Goal: Complete application form: Complete application form

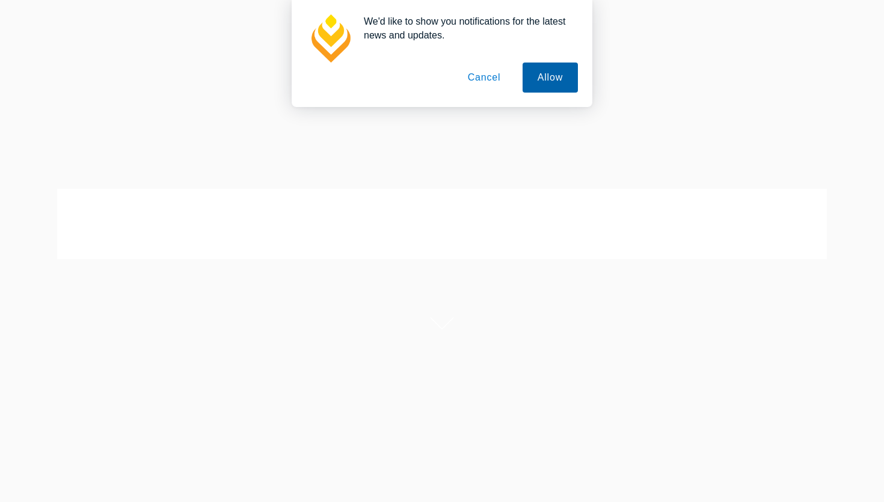
click at [547, 90] on button "Allow" at bounding box center [550, 78] width 55 height 30
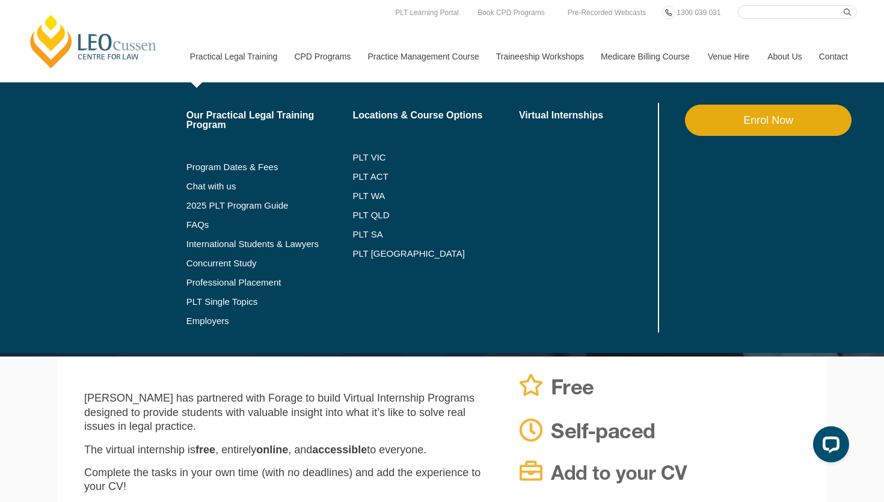
click at [731, 120] on link "Enrol Now" at bounding box center [768, 120] width 167 height 31
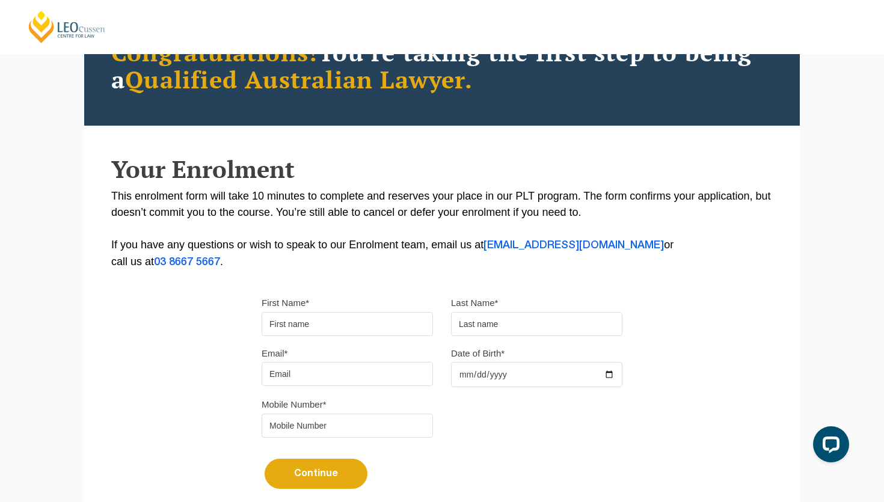
scroll to position [131, 0]
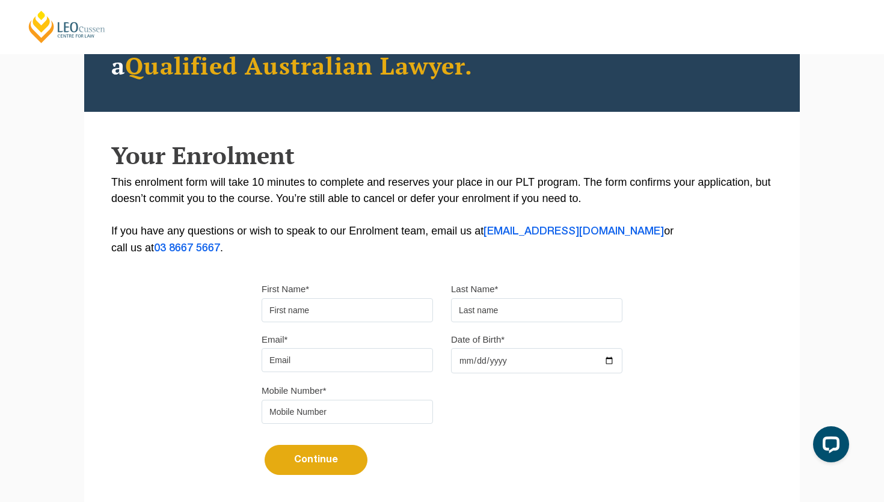
click at [314, 299] on div "First Name*" at bounding box center [347, 301] width 189 height 41
click at [314, 310] on input "First Name*" at bounding box center [347, 310] width 171 height 24
type input "Patricia"
click at [494, 309] on input "text" at bounding box center [536, 310] width 171 height 24
type input "Odie"
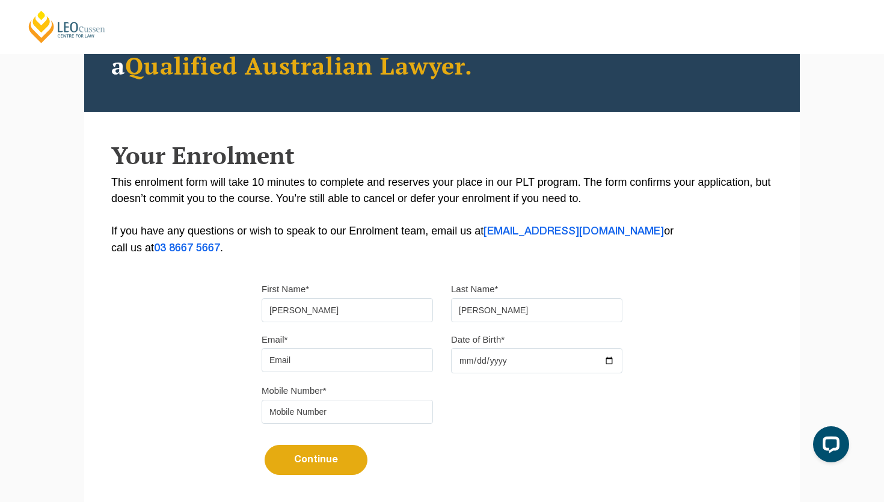
click at [286, 367] on input "Email*" at bounding box center [347, 360] width 171 height 24
type input "odie.patricia@gmail.com"
click at [467, 367] on input "Date of Birth*" at bounding box center [536, 360] width 171 height 25
type input "0198-07-28"
type input "1980-07-28"
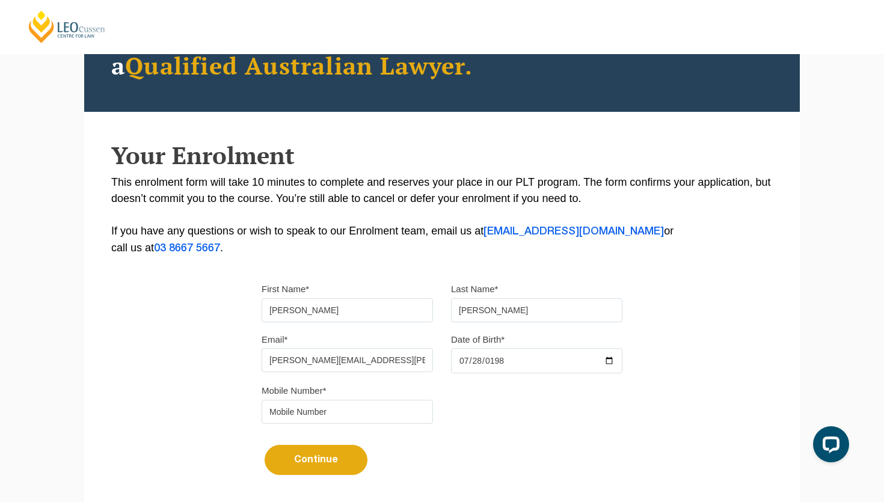
click at [340, 417] on input "tel" at bounding box center [347, 412] width 171 height 24
drag, startPoint x: 349, startPoint y: 420, endPoint x: 299, endPoint y: 419, distance: 49.9
click at [299, 419] on input "+9715095388595" at bounding box center [347, 412] width 171 height 24
type input "+971505388595"
click at [295, 465] on button "Continue" at bounding box center [316, 460] width 103 height 30
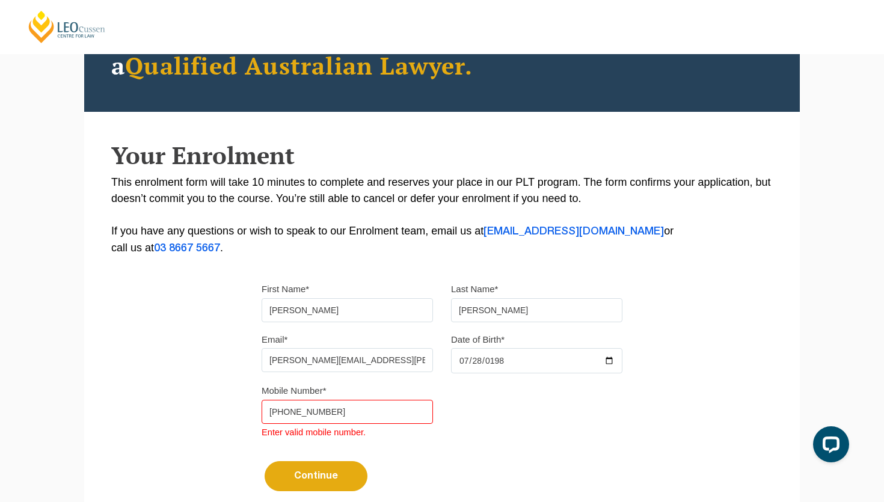
drag, startPoint x: 351, startPoint y: 411, endPoint x: 251, endPoint y: 411, distance: 99.8
click at [251, 411] on div "Please note that your information is saved on our server as you enter it. Congr…" at bounding box center [442, 245] width 716 height 552
click at [249, 411] on div "Please note that your information is saved on our server as you enter it. Congr…" at bounding box center [442, 245] width 716 height 552
click at [275, 416] on input "tel" at bounding box center [347, 412] width 171 height 24
type input "+971505388595"
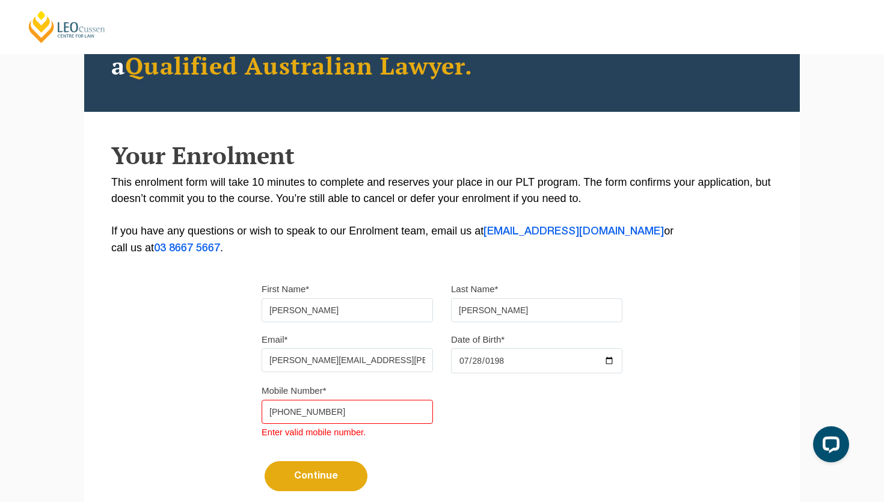
click at [294, 474] on button "Continue" at bounding box center [316, 476] width 103 height 30
drag, startPoint x: 339, startPoint y: 416, endPoint x: 253, endPoint y: 416, distance: 86.0
click at [253, 416] on div "Mobile Number* +971505388595 Enter valid mobile number." at bounding box center [347, 411] width 189 height 58
type input "0505388595"
click at [300, 478] on button "Continue" at bounding box center [316, 476] width 103 height 30
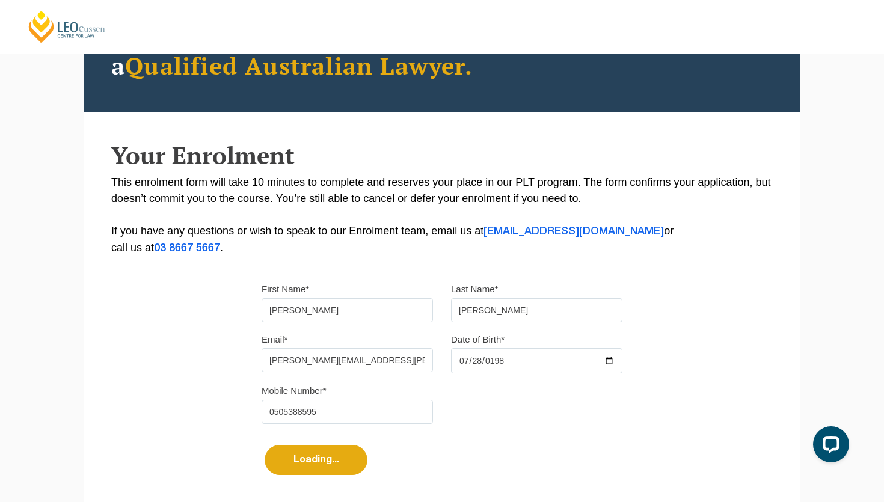
scroll to position [0, 0]
select select
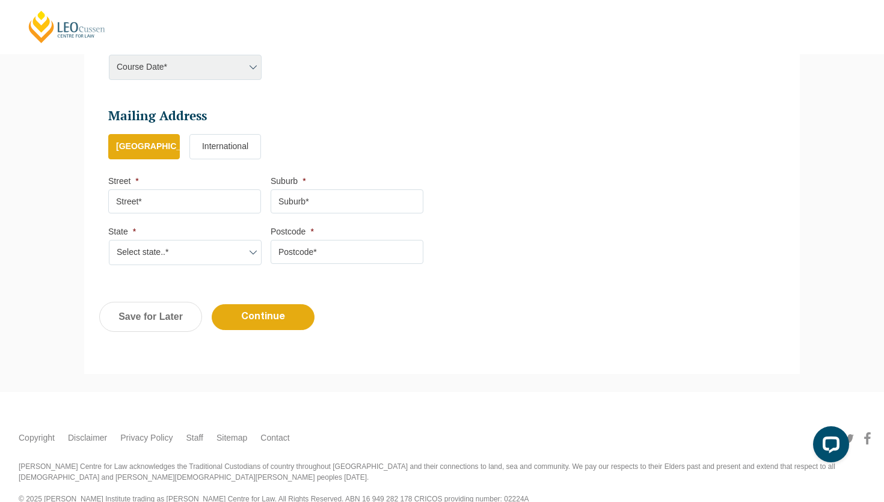
scroll to position [643, 0]
click at [193, 206] on input "Street *" at bounding box center [184, 201] width 153 height 24
type input "Pearl Plaza"
click at [355, 200] on input "Suburb *" at bounding box center [347, 201] width 153 height 24
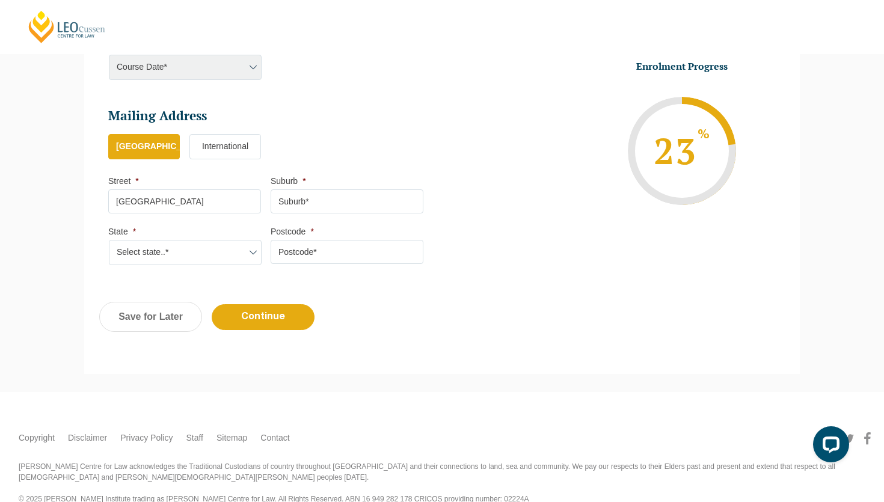
click at [187, 250] on select "Select state..* VIC WA QLD SA NSW NT ACT TAS" at bounding box center [185, 252] width 153 height 25
click at [109, 242] on select "Select state..* VIC WA QLD SA NSW NT ACT TAS" at bounding box center [185, 252] width 153 height 25
click at [314, 254] on input "Postcode *" at bounding box center [347, 252] width 153 height 24
type input "00000"
click at [285, 324] on input "Continue" at bounding box center [263, 317] width 103 height 26
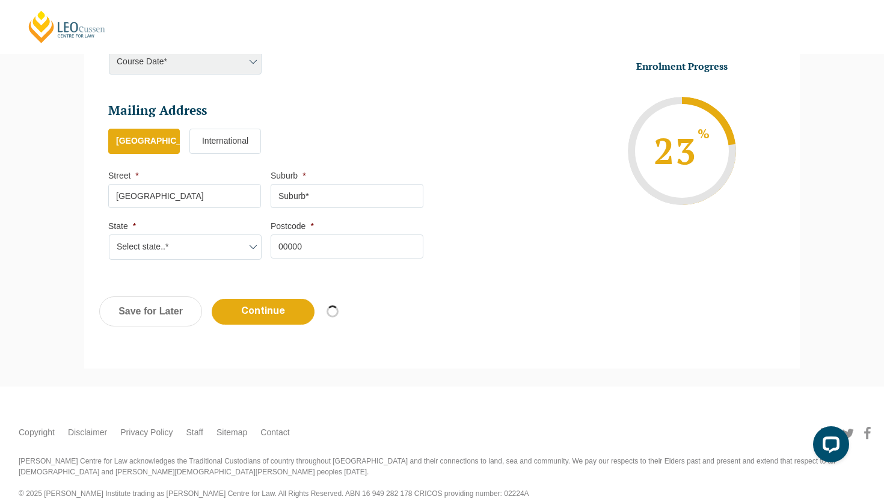
select select
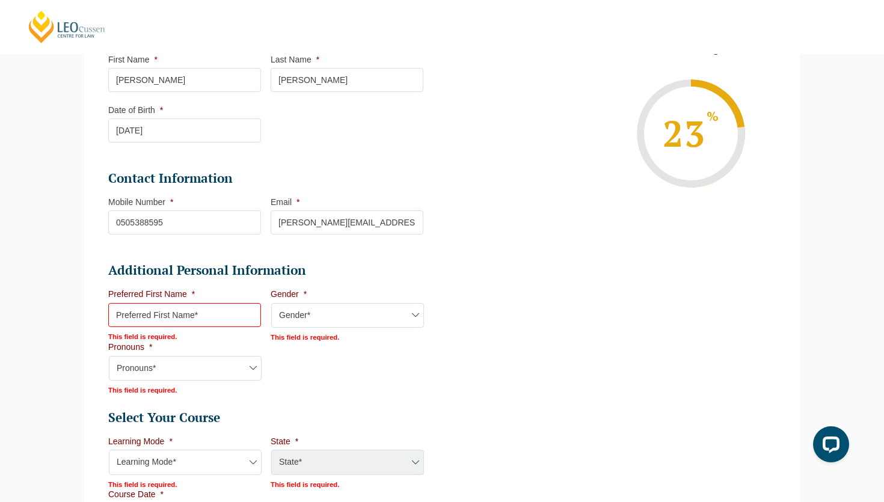
scroll to position [280, 0]
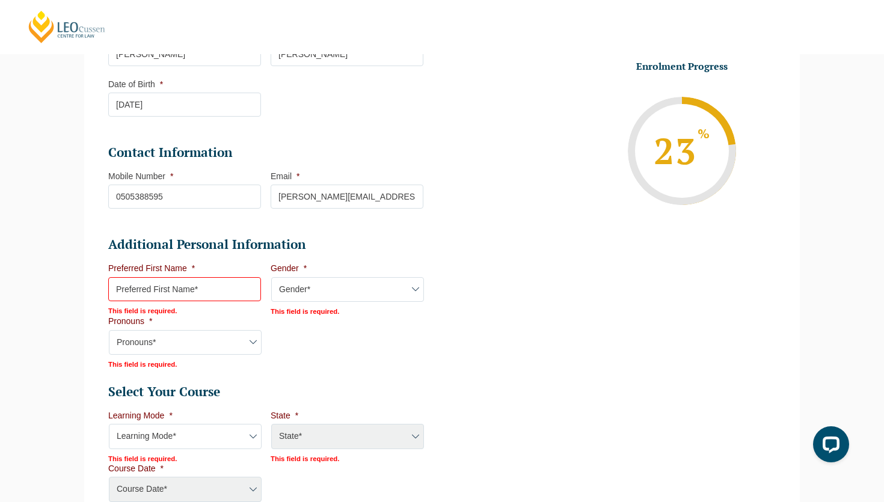
click at [178, 288] on input "Preferred First Name *" at bounding box center [184, 289] width 153 height 24
type input "Patricia"
click at [314, 296] on select "Gender* Male Female Nonbinary Intersex Prefer not to disclose Other" at bounding box center [347, 289] width 153 height 25
select select "Female"
click at [271, 278] on select "Gender* Male Female Nonbinary Intersex Prefer not to disclose Other" at bounding box center [347, 289] width 153 height 25
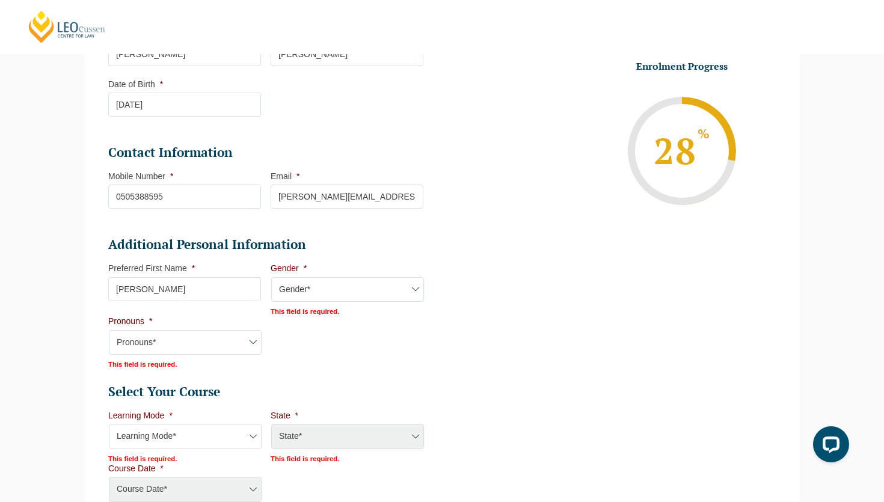
click at [218, 332] on select "Pronouns* She/Her/Hers He/Him/His They/Them/Theirs Other Prefer not to disclose" at bounding box center [185, 342] width 153 height 25
select select "She/Her/Hers"
click at [109, 330] on select "Pronouns* She/Her/Hers He/Him/His They/Them/Theirs Other Prefer not to disclose" at bounding box center [185, 341] width 153 height 25
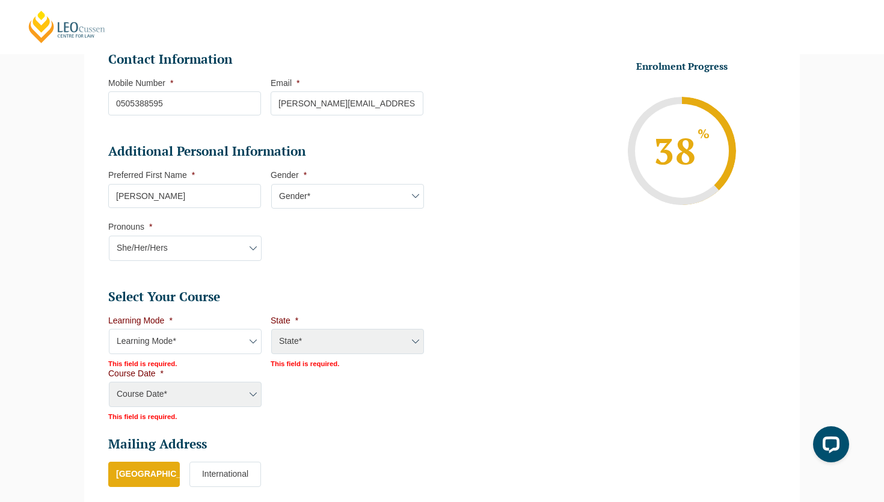
scroll to position [402, 0]
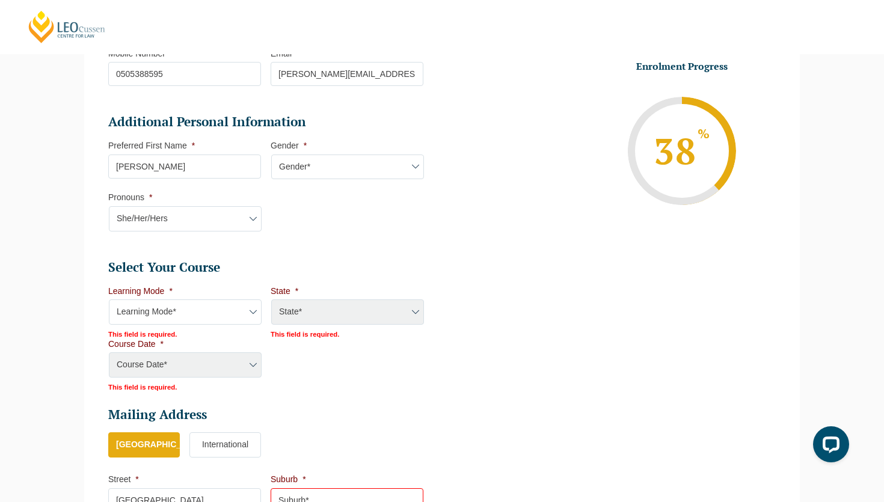
click at [198, 319] on select "Learning Mode* Online Full Time Learning Online Part Time Learning Blended Full…" at bounding box center [185, 311] width 153 height 25
select select "Online Part Time Learning"
click at [109, 301] on select "Learning Mode* Online Full Time Learning Online Part Time Learning Blended Full…" at bounding box center [185, 311] width 153 height 25
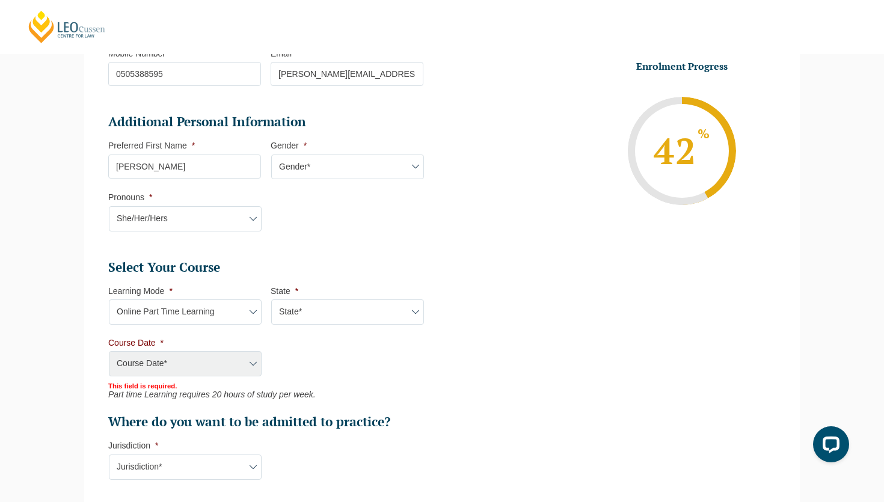
click at [292, 316] on select "State* National (ACT/NSW, VIC, QLD, SA, WA)" at bounding box center [347, 311] width 153 height 25
click at [271, 301] on select "State* National (ACT/NSW, VIC, QLD, SA, WA)" at bounding box center [347, 311] width 153 height 25
click at [188, 372] on div "Course Date* Maddocks 2024 December 2023 (04-12-2023 to 17-05-2024) May 2023 (2…" at bounding box center [184, 364] width 153 height 26
click at [188, 363] on div "Course Date* Maddocks 2024 December 2023 (04-12-2023 to 17-05-2024) May 2023 (2…" at bounding box center [184, 364] width 153 height 26
click at [301, 318] on select "State* National (ACT/NSW, VIC, QLD, SA, WA)" at bounding box center [347, 311] width 153 height 25
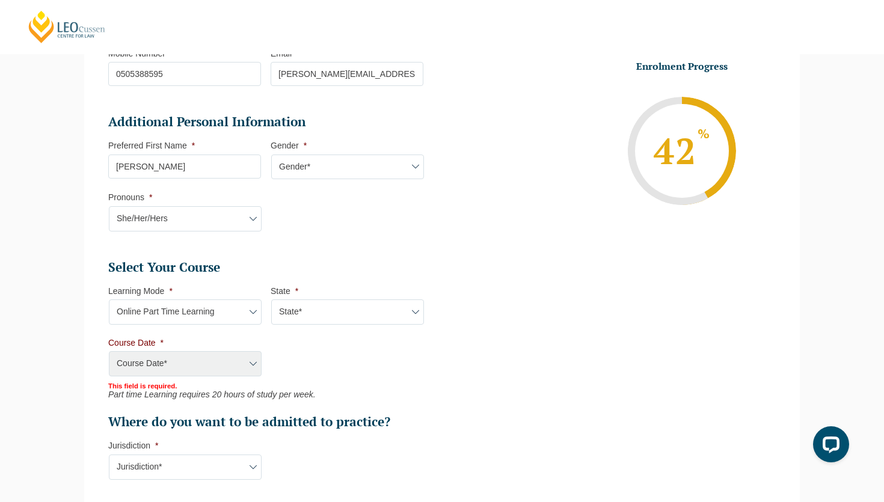
click at [173, 357] on div "Course Date* Maddocks 2024 December 2023 (04-12-2023 to 17-05-2024) May 2023 (2…" at bounding box center [184, 364] width 153 height 26
click at [255, 364] on div "Course Date* Maddocks 2024 December 2023 (04-12-2023 to 17-05-2024) May 2023 (2…" at bounding box center [184, 364] width 153 height 26
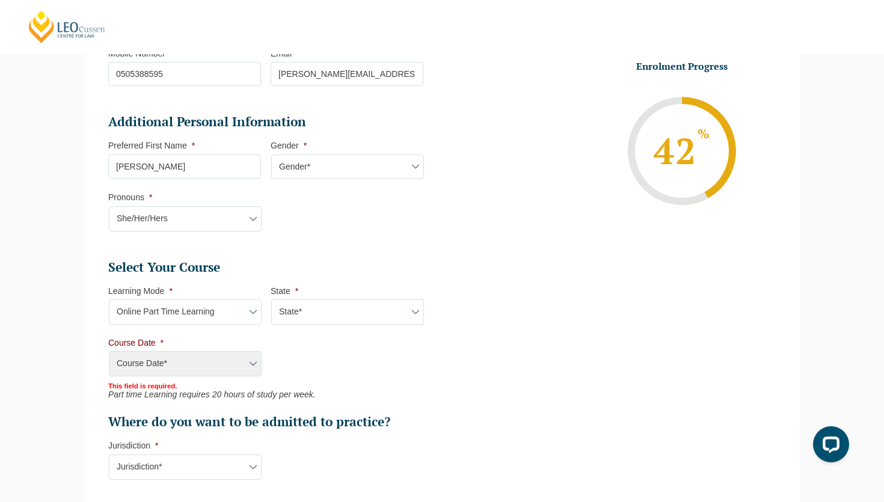
click at [255, 364] on div "Course Date* Maddocks 2024 December 2023 (04-12-2023 to 17-05-2024) May 2023 (2…" at bounding box center [184, 364] width 153 height 26
click at [236, 365] on div "Course Date* Maddocks 2024 December 2023 (04-12-2023 to 17-05-2024) May 2023 (2…" at bounding box center [184, 364] width 153 height 26
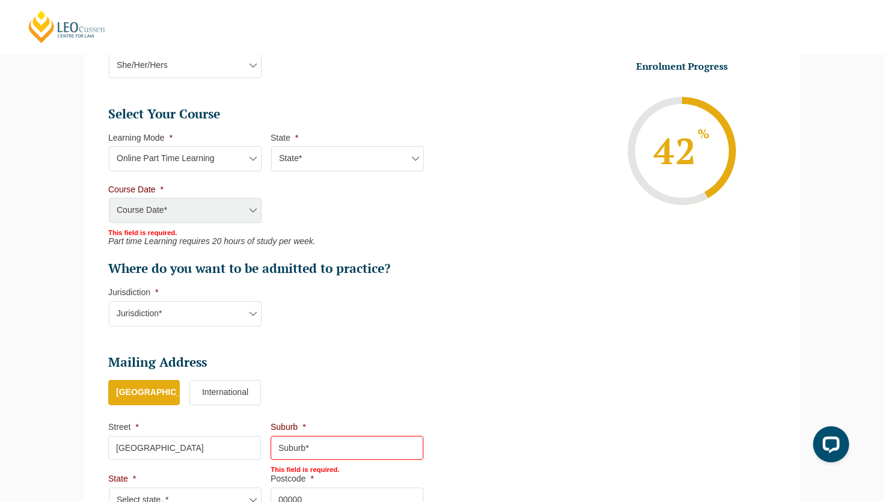
scroll to position [556, 0]
click at [213, 314] on select "Jurisdiction* VIC ACT/NSW SA WA QLD" at bounding box center [185, 313] width 153 height 25
click at [251, 384] on label "International" at bounding box center [225, 391] width 72 height 25
click at [0, 0] on input "International" at bounding box center [0, 0] width 0 height 0
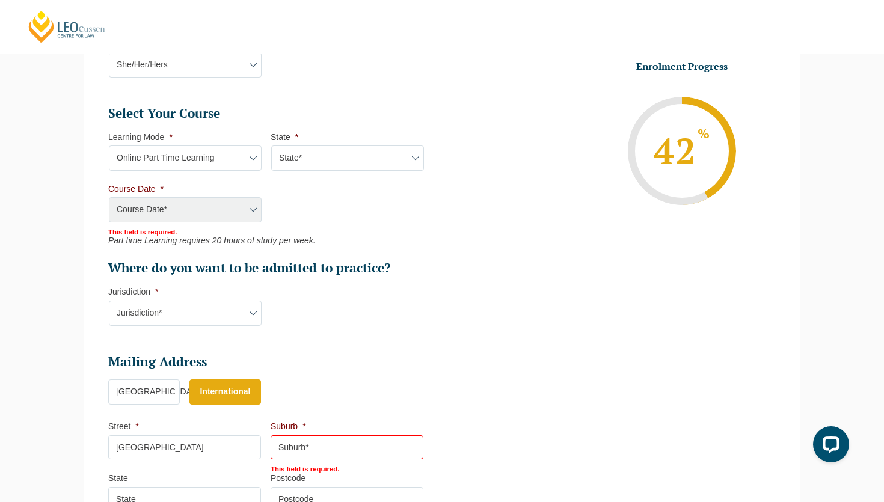
click at [232, 395] on label "International" at bounding box center [225, 391] width 72 height 25
click at [0, 0] on input "International" at bounding box center [0, 0] width 0 height 0
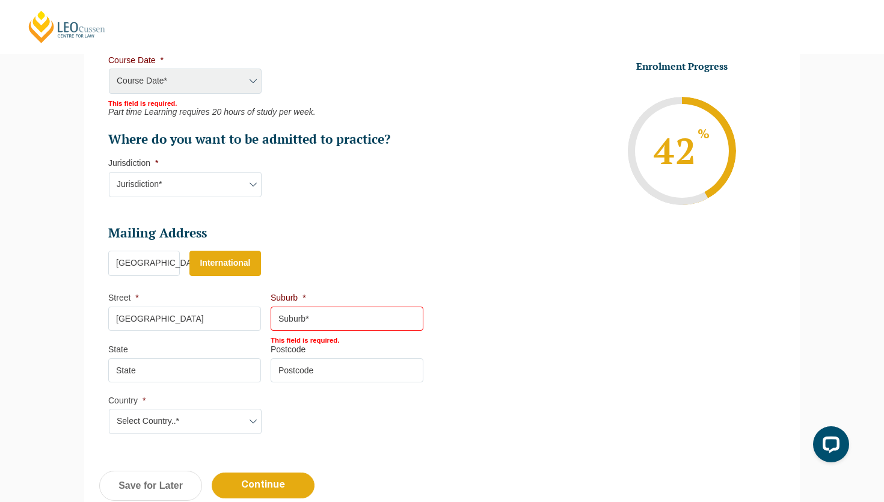
scroll to position [707, 0]
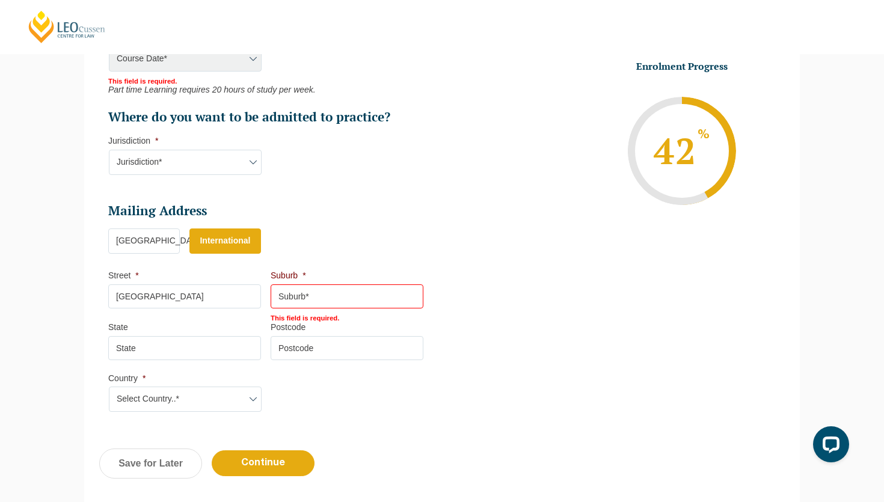
click at [310, 297] on input "Suburb *" at bounding box center [347, 296] width 153 height 24
type input "s"
click input "Submit" at bounding box center [0, 0] width 0 height 0
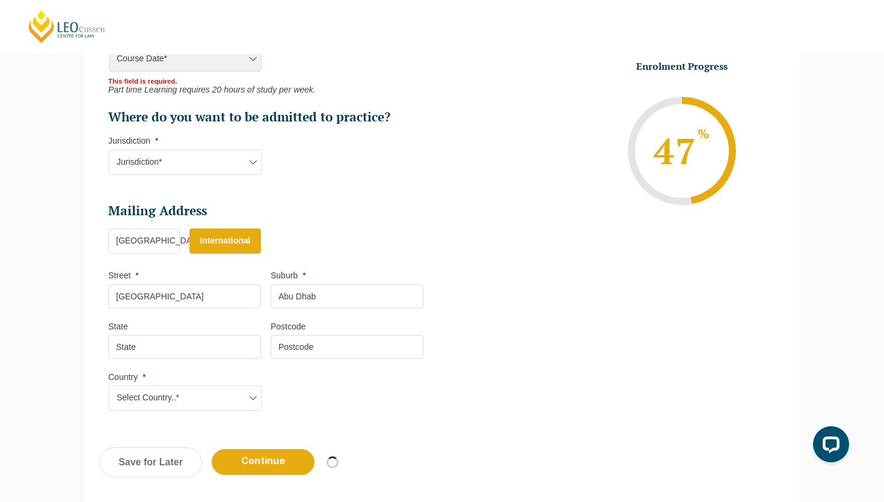
type input "Abu Dhabi"
select select "Online Part Time Learning"
select select
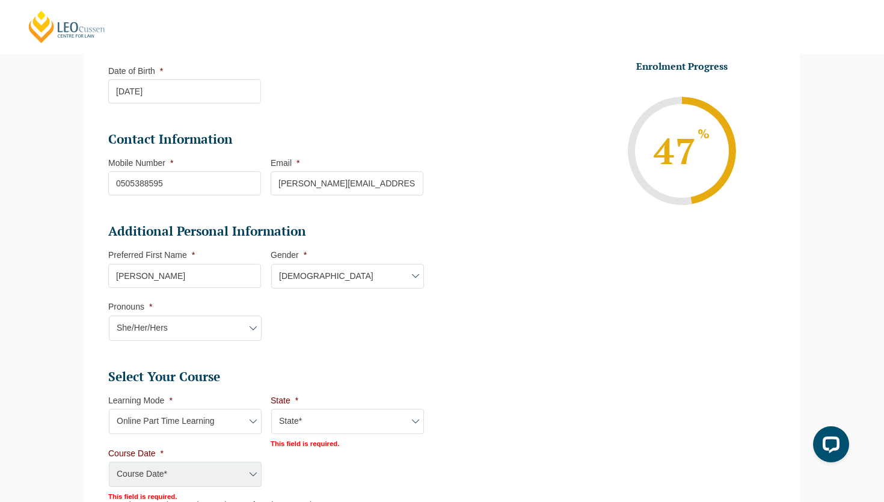
scroll to position [381, 0]
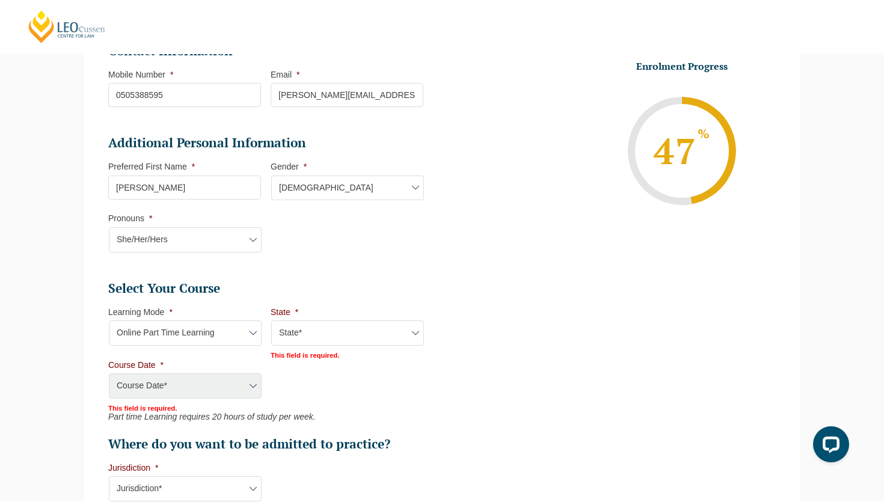
click at [252, 387] on div "Course Date* Maddocks 2024 December 2023 (04-12-2023 to 17-05-2024) May 2023 (2…" at bounding box center [184, 386] width 153 height 26
click at [198, 382] on div "Course Date* Maddocks 2024 December 2023 (04-12-2023 to 17-05-2024) May 2023 (2…" at bounding box center [184, 386] width 153 height 26
click at [298, 332] on select "State* National (ACT/NSW, VIC, QLD, SA, WA)" at bounding box center [347, 333] width 153 height 25
select select "National (ACT/NSW, VIC, QLD, SA, WA)"
click at [271, 322] on select "State* National (ACT/NSW, VIC, QLD, SA, WA)" at bounding box center [347, 333] width 153 height 25
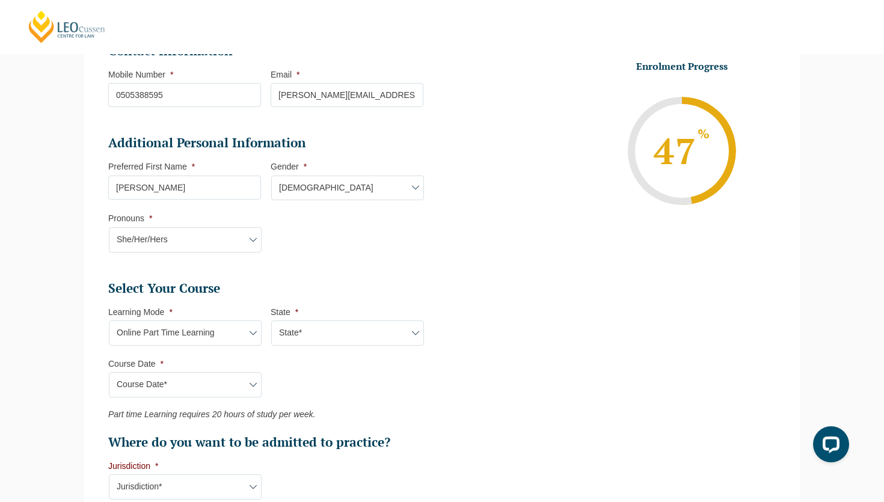
click at [242, 387] on select "Course Date* January 2026 (27-Jan-2026 to 21-Aug-2026) March 2026 (30-Mar-2026 …" at bounding box center [185, 384] width 153 height 25
select select "January 2026 (27-Jan-2026 to 21-Aug-2026)"
click at [109, 373] on select "Course Date* January 2026 (27-Jan-2026 to 21-Aug-2026) March 2026 (30-Mar-2026 …" at bounding box center [185, 384] width 153 height 25
type input "Intake 02 January 2026 PT"
type input "Practical Legal Training (NAT)"
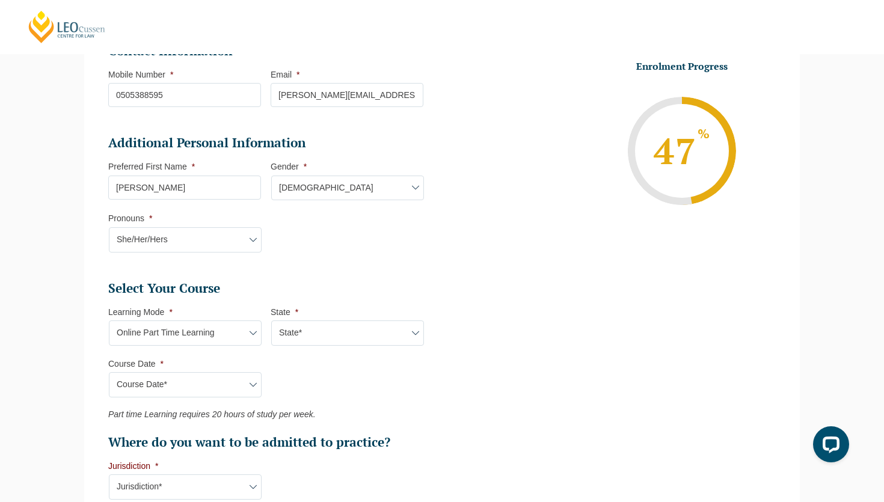
select select "NAT PLT (JAN) 2026 Part Time Online"
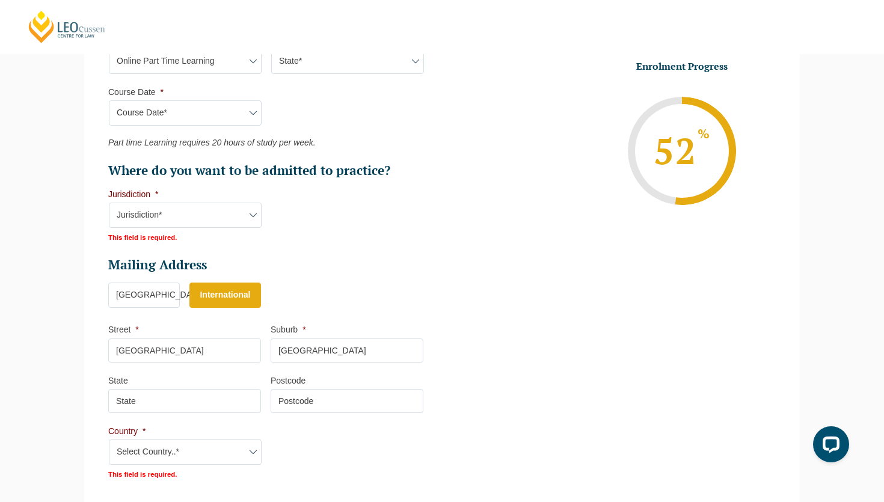
scroll to position [690, 0]
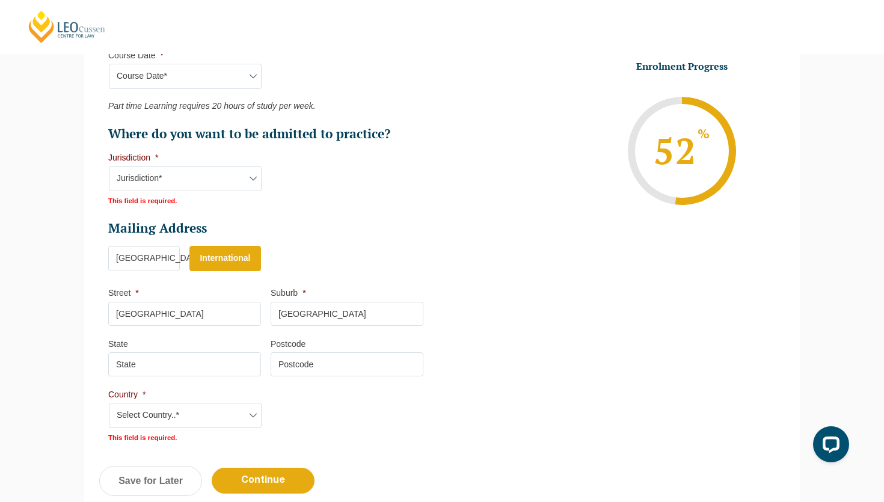
click at [236, 173] on select "Jurisdiction* VIC ACT/NSW SA WA QLD" at bounding box center [185, 178] width 153 height 25
click at [109, 167] on select "Jurisdiction* VIC ACT/NSW SA WA QLD" at bounding box center [185, 178] width 153 height 25
click at [232, 175] on select "Jurisdiction* VIC ACT/NSW SA WA QLD" at bounding box center [185, 178] width 153 height 25
select select "ACT/NSW"
click at [109, 167] on select "Jurisdiction* VIC ACT/NSW SA WA QLD" at bounding box center [185, 178] width 153 height 25
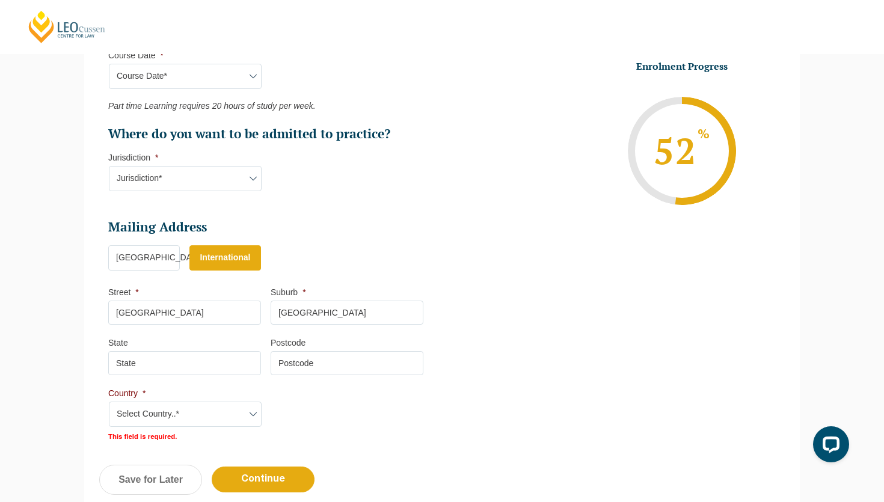
click at [229, 265] on label "International" at bounding box center [225, 257] width 72 height 25
click at [0, 0] on input "International" at bounding box center [0, 0] width 0 height 0
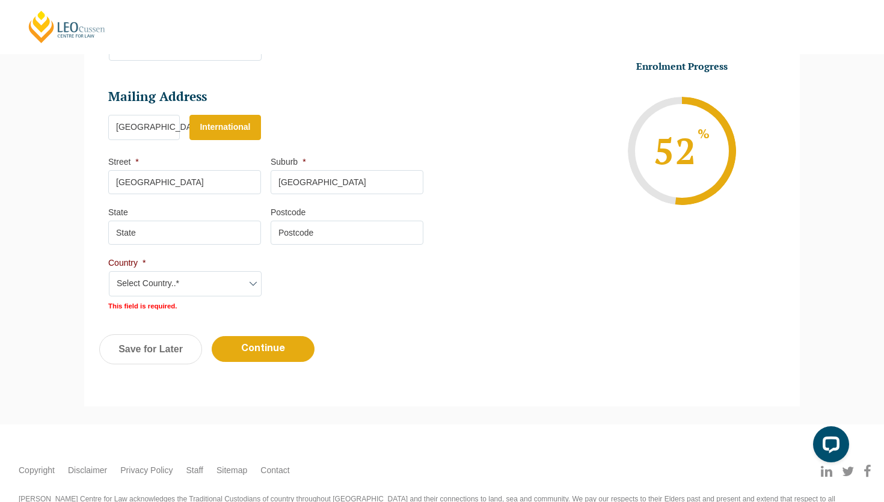
scroll to position [847, 0]
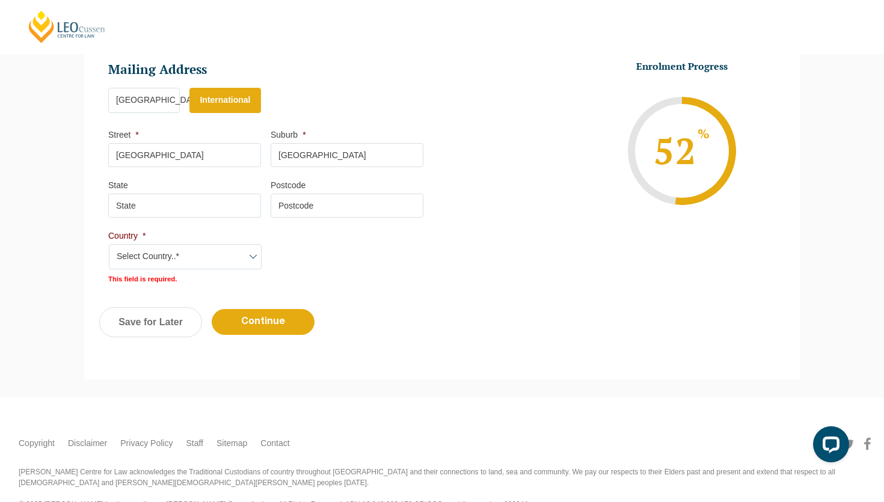
click at [212, 262] on select "Select Country..* Afghanistan Åland Islands Albania Algeria American Samoa Ando…" at bounding box center [185, 256] width 153 height 25
select select "United Arab Emirates"
click at [109, 247] on select "Select Country..* Afghanistan Åland Islands Albania Algeria American Samoa Ando…" at bounding box center [185, 256] width 153 height 25
click at [264, 317] on input "Continue" at bounding box center [263, 321] width 103 height 26
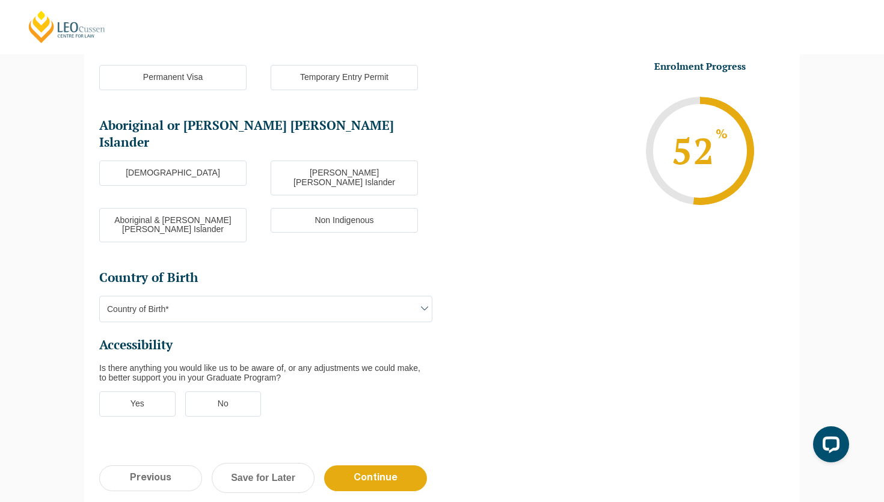
scroll to position [272, 0]
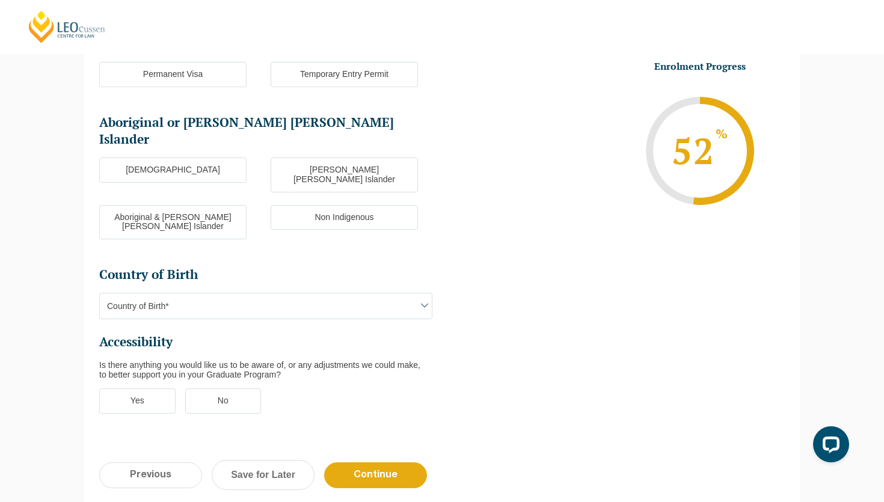
click at [248, 293] on span "Country of Birth*" at bounding box center [266, 305] width 332 height 25
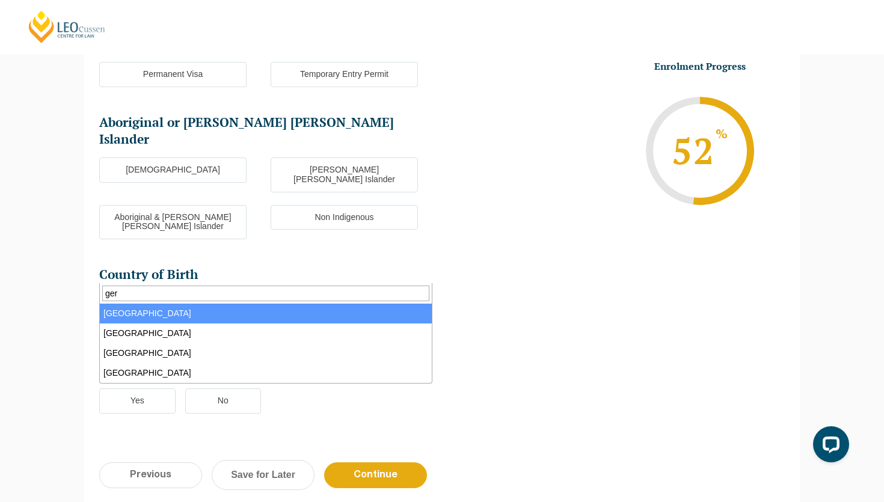
type input "ger"
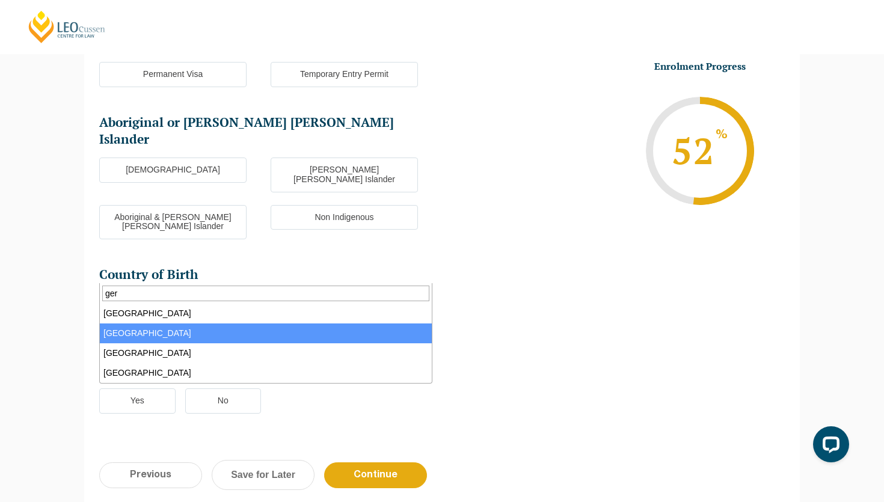
select select "Germany 2304"
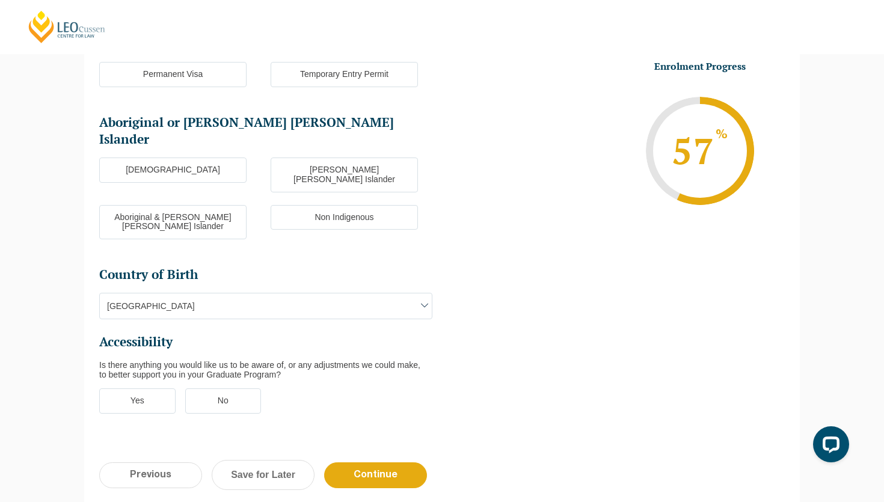
click at [212, 388] on label "No" at bounding box center [223, 400] width 76 height 25
click at [0, 0] on input "No" at bounding box center [0, 0] width 0 height 0
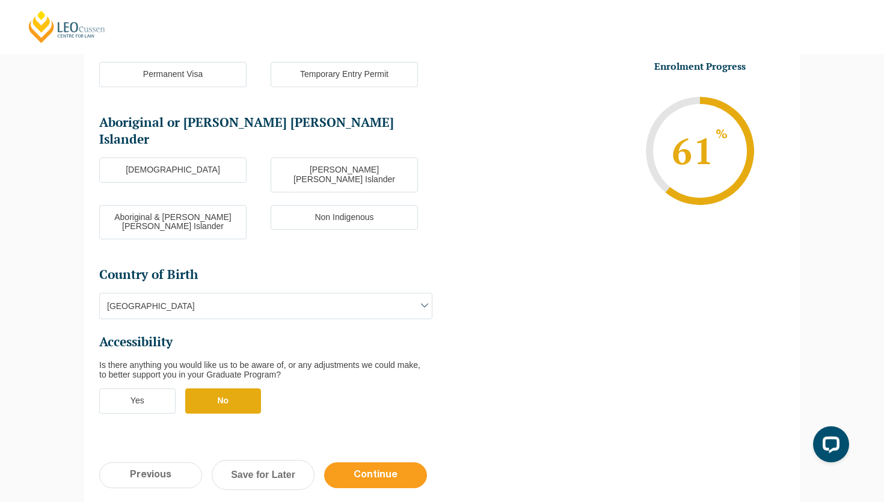
click at [381, 462] on input "Continue" at bounding box center [375, 475] width 103 height 26
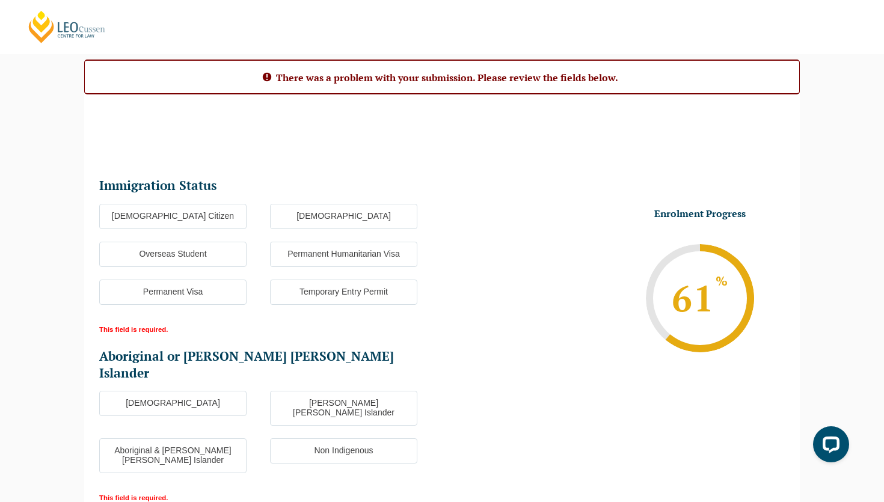
scroll to position [109, 0]
click at [211, 254] on label "Overseas Student" at bounding box center [172, 254] width 147 height 25
click at [0, 0] on input "Overseas Student" at bounding box center [0, 0] width 0 height 0
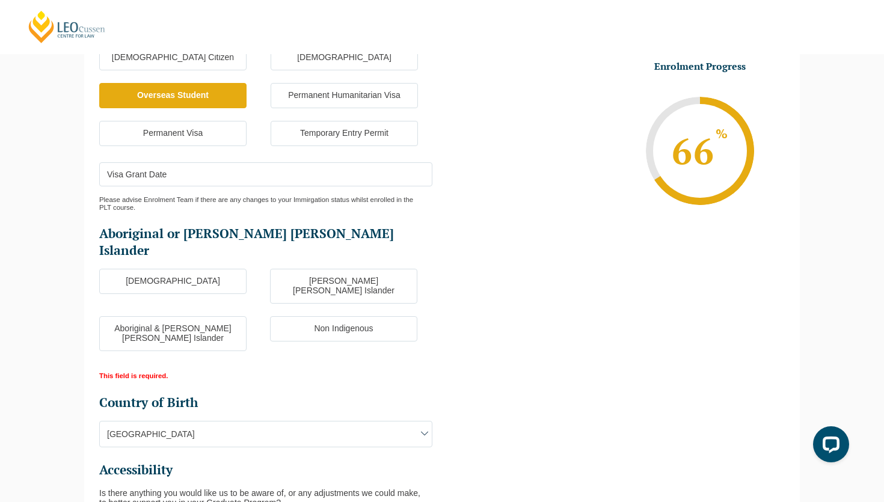
scroll to position [270, 0]
click at [361, 315] on label "Non Indigenous" at bounding box center [343, 327] width 147 height 25
click at [0, 0] on input "Non Indigenous" at bounding box center [0, 0] width 0 height 0
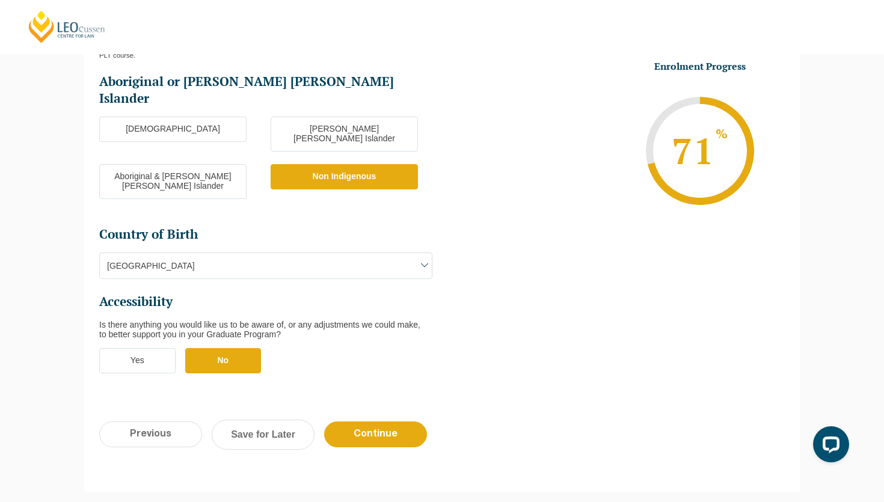
scroll to position [423, 0]
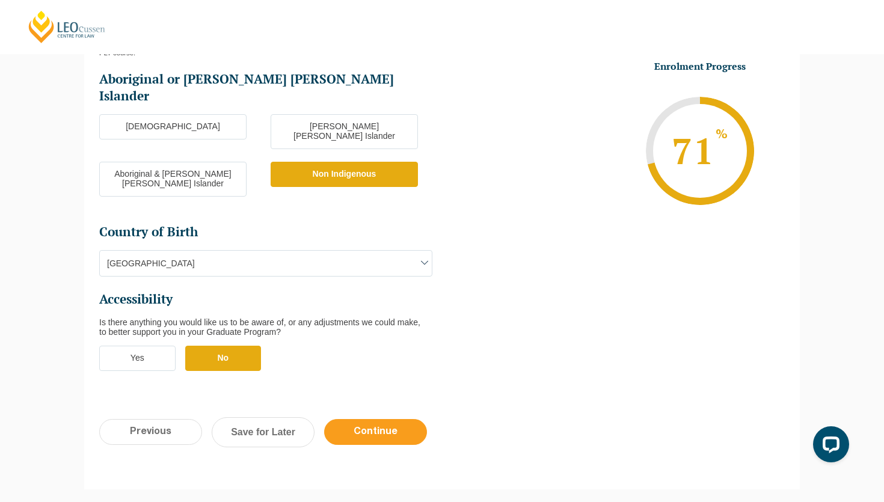
click at [381, 419] on input "Continue" at bounding box center [375, 432] width 103 height 26
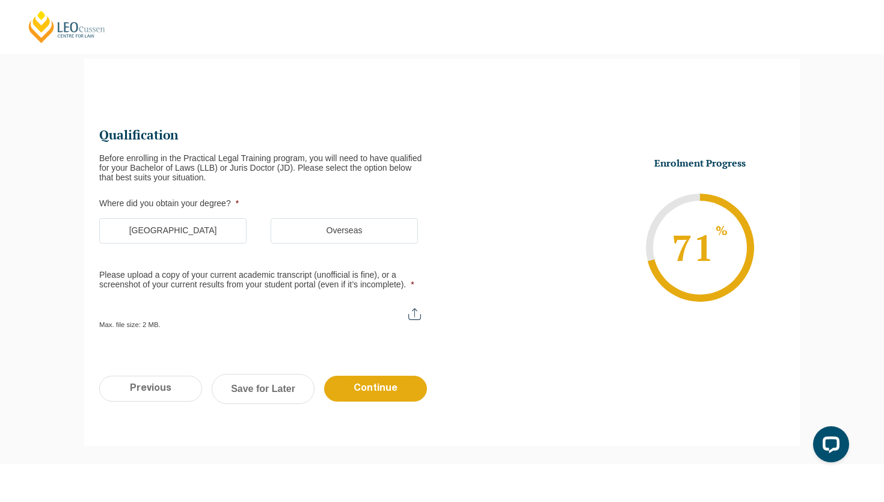
scroll to position [104, 0]
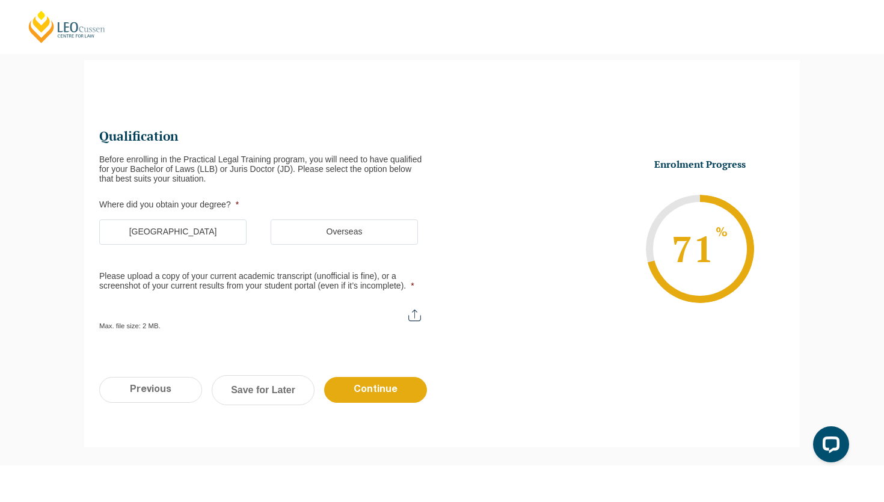
click at [327, 226] on label "Overseas" at bounding box center [344, 231] width 147 height 25
click at [0, 0] on input "Overseas" at bounding box center [0, 0] width 0 height 0
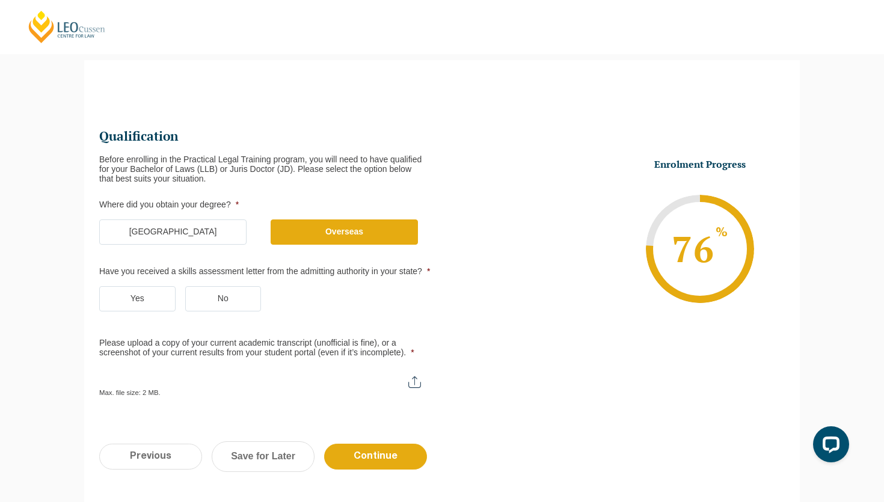
click at [207, 302] on label "No" at bounding box center [223, 298] width 76 height 25
click at [0, 0] on input "No" at bounding box center [0, 0] width 0 height 0
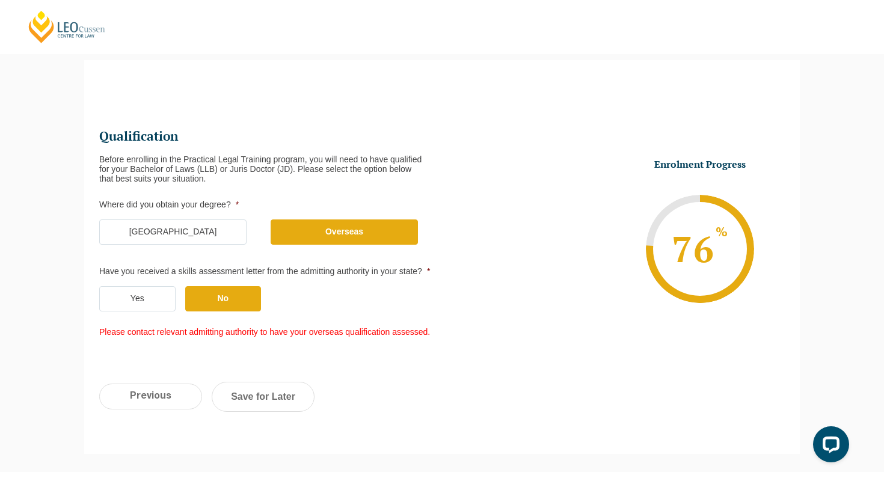
click at [147, 308] on label "Yes" at bounding box center [137, 298] width 76 height 25
click at [0, 0] on input "Yes" at bounding box center [0, 0] width 0 height 0
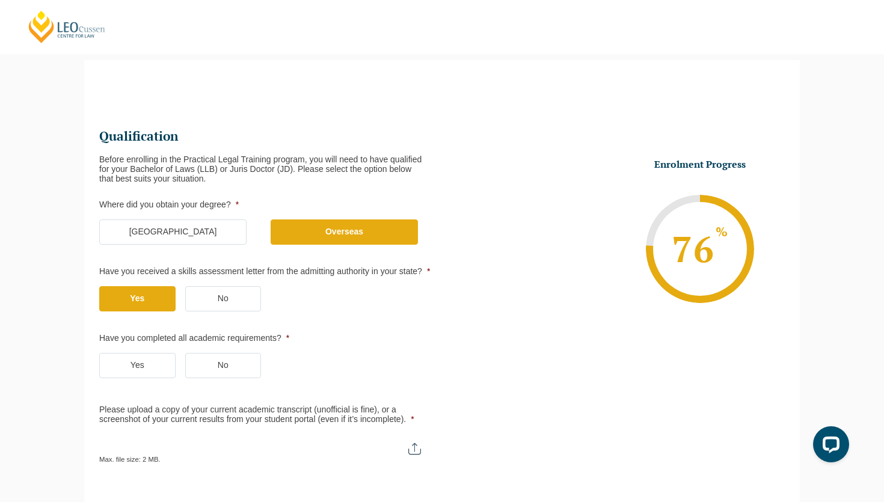
click at [117, 388] on ul "Yes No" at bounding box center [270, 372] width 343 height 38
click at [132, 366] on label "Yes" at bounding box center [137, 365] width 76 height 25
click at [0, 0] on input "Yes" at bounding box center [0, 0] width 0 height 0
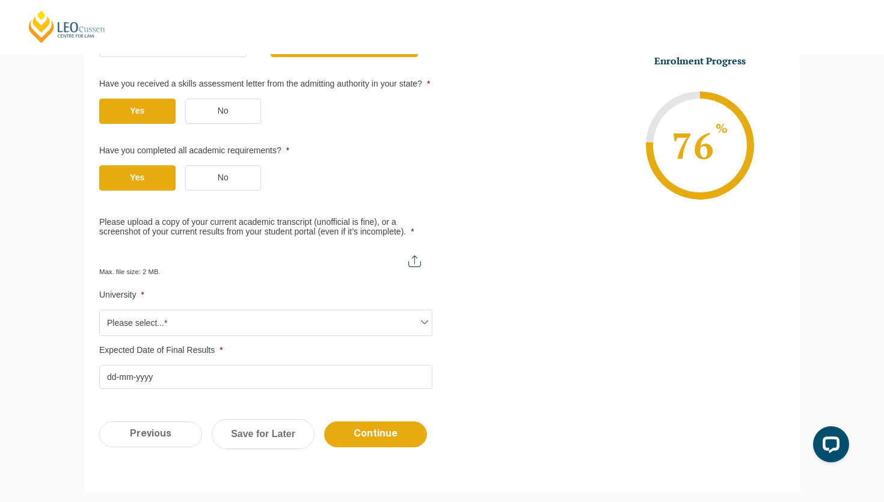
click at [137, 334] on span "Please select...*" at bounding box center [266, 322] width 332 height 25
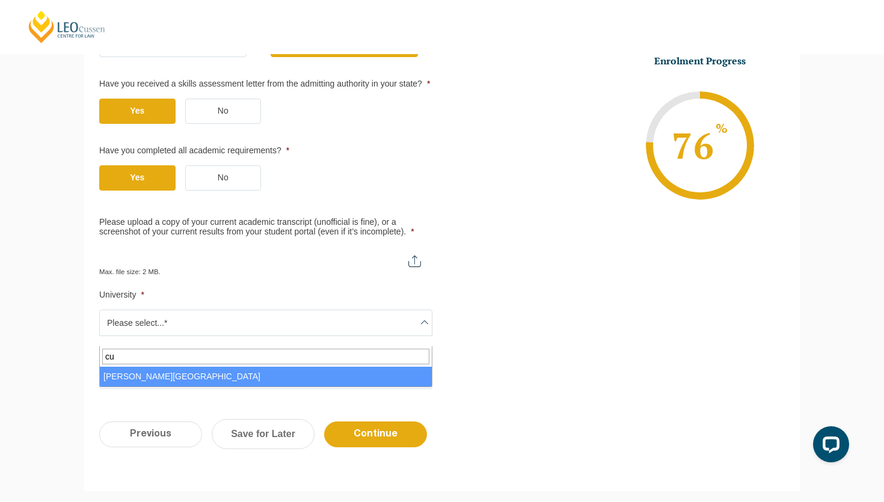
type input "c"
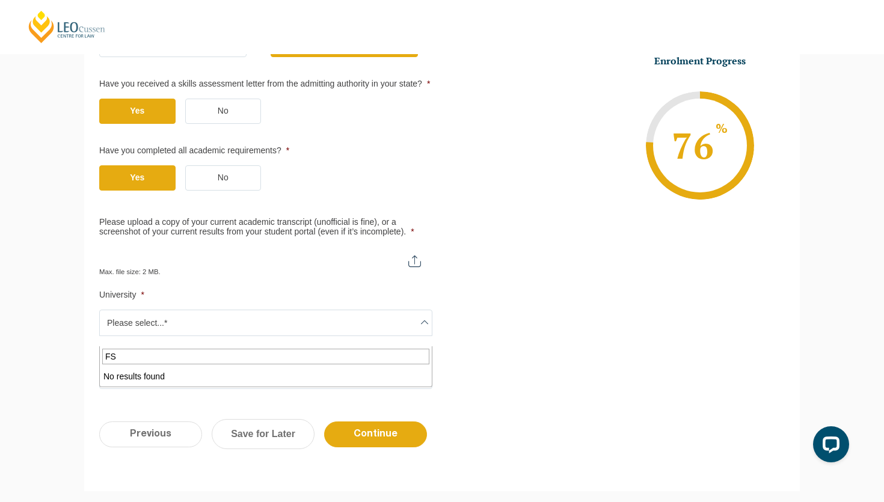
type input "F"
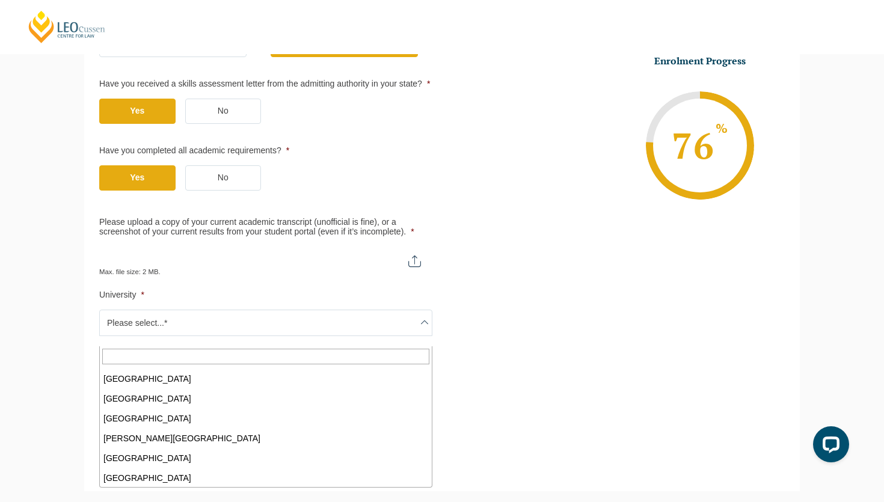
scroll to position [733, 0]
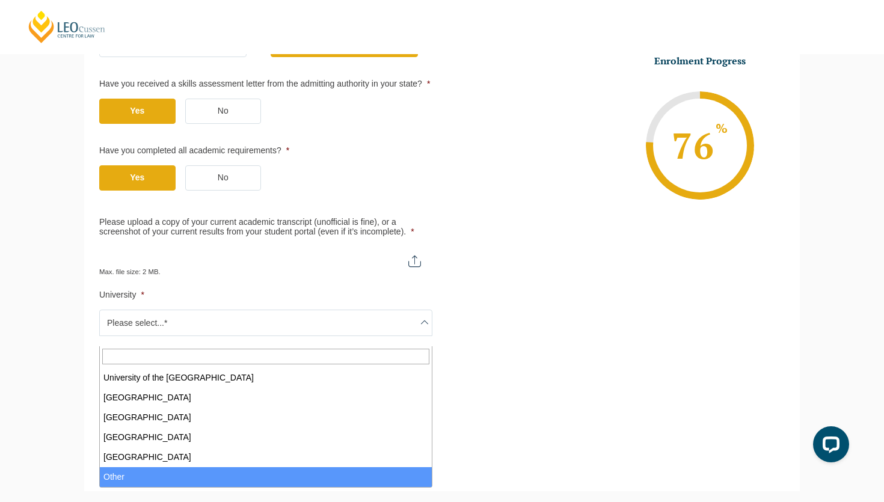
select select "Other"
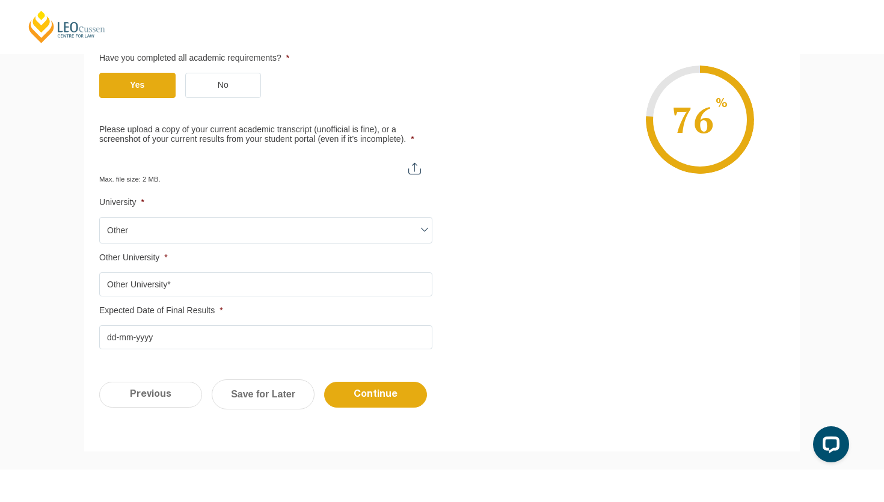
scroll to position [385, 0]
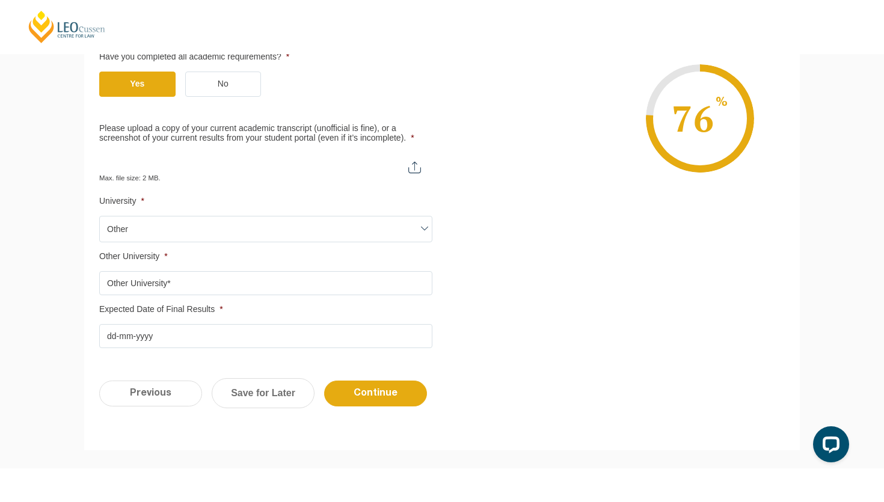
click at [153, 295] on input "Other University *" at bounding box center [265, 283] width 333 height 24
type input "University of Cumbria"
click at [160, 348] on input "Expected Date of Final Results *" at bounding box center [265, 336] width 333 height 24
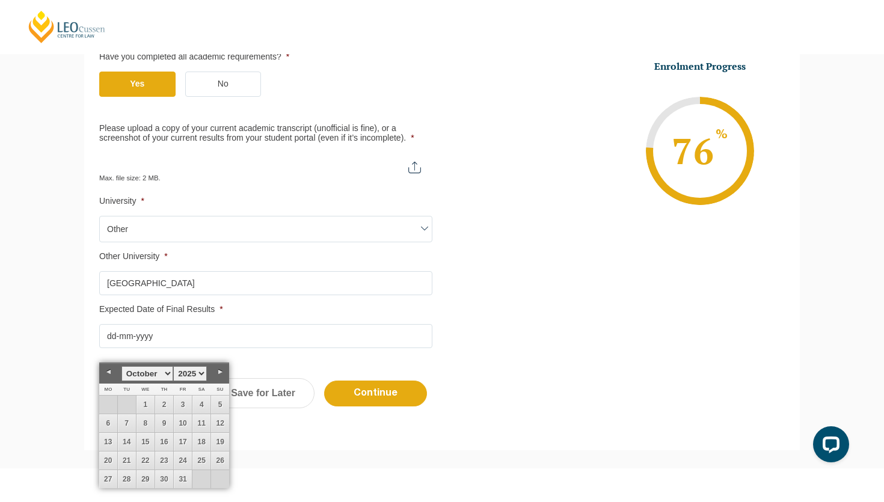
click at [0, 381] on div "Please note that your information is saved on our server as you enter it. Congr…" at bounding box center [442, 115] width 884 height 708
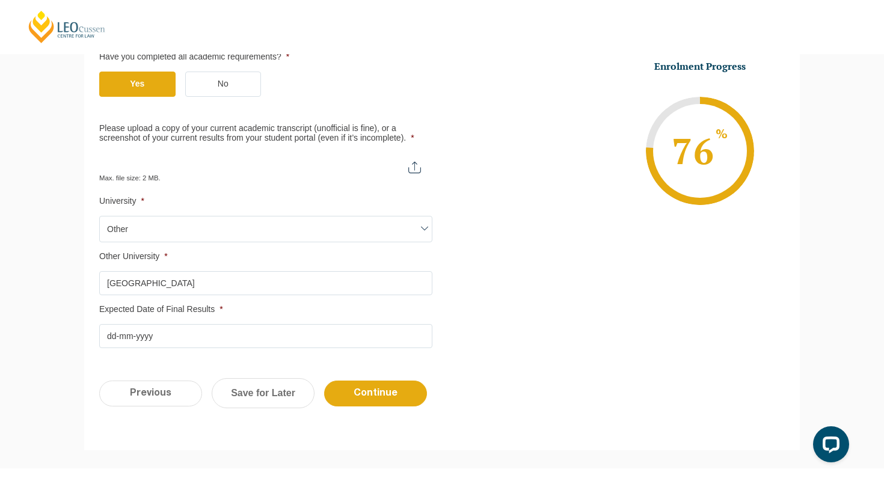
click at [108, 348] on input "Expected Date of Final Results *" at bounding box center [265, 336] width 333 height 24
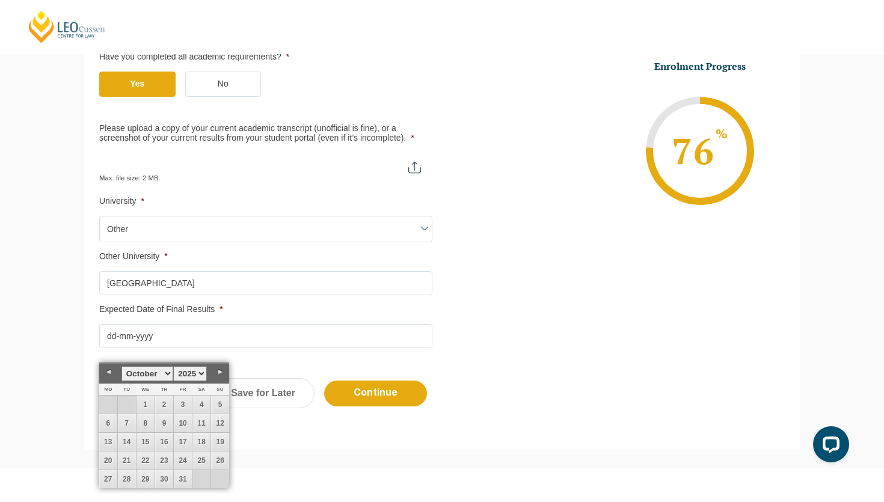
click at [107, 367] on link "Previous" at bounding box center [108, 372] width 18 height 18
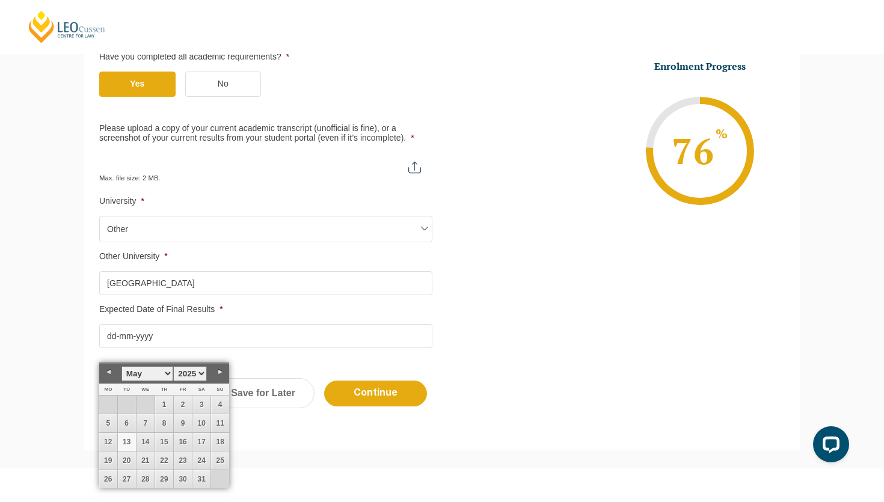
click at [126, 445] on link "13" at bounding box center [127, 442] width 18 height 18
type input "13-05-2025"
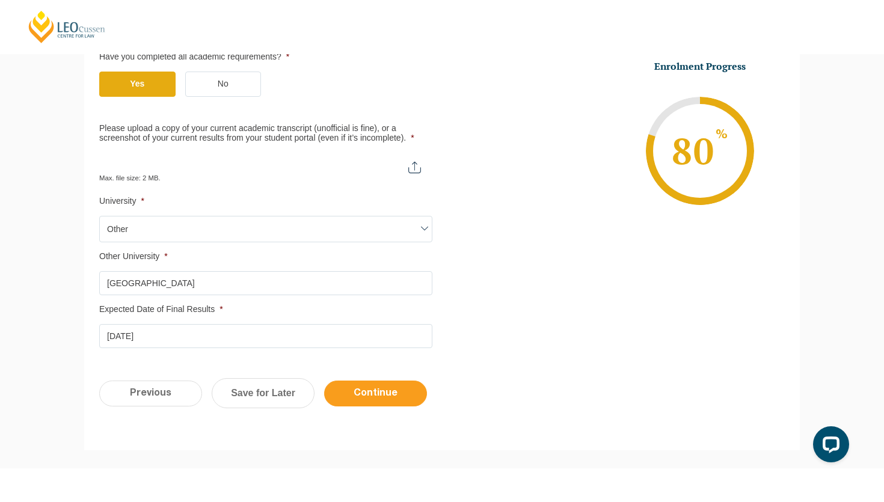
click at [369, 406] on input "Continue" at bounding box center [375, 394] width 103 height 26
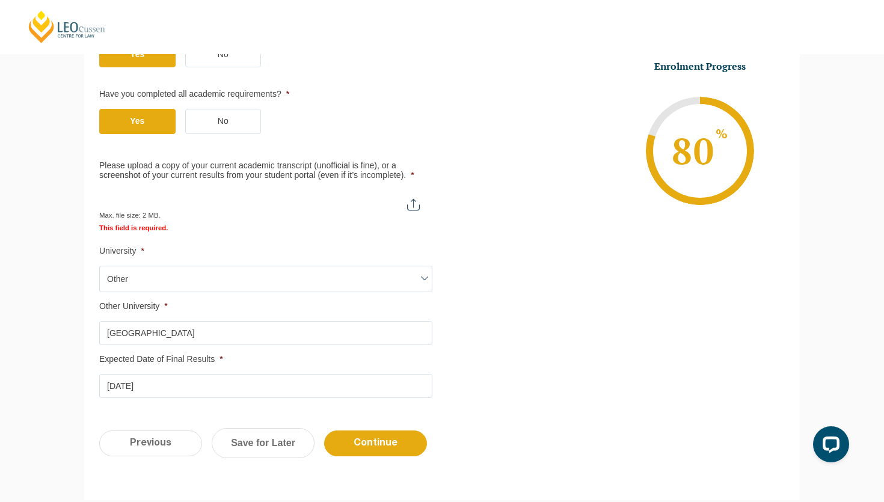
scroll to position [413, 0]
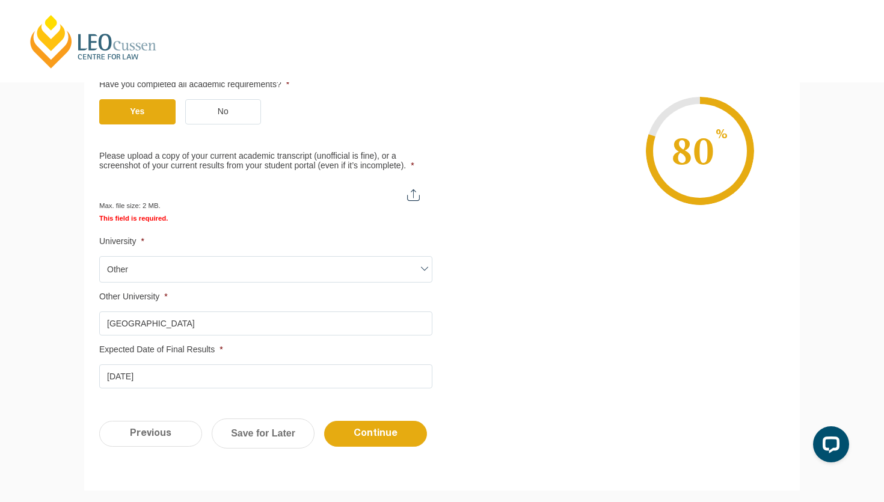
click at [413, 197] on input "Please upload a copy of your current academic transcript (unofficial is fine), …" at bounding box center [265, 190] width 332 height 20
type input "C:\fakepath\RKC_Gradebook_-_Patricia_Odie_[85916].pdf"
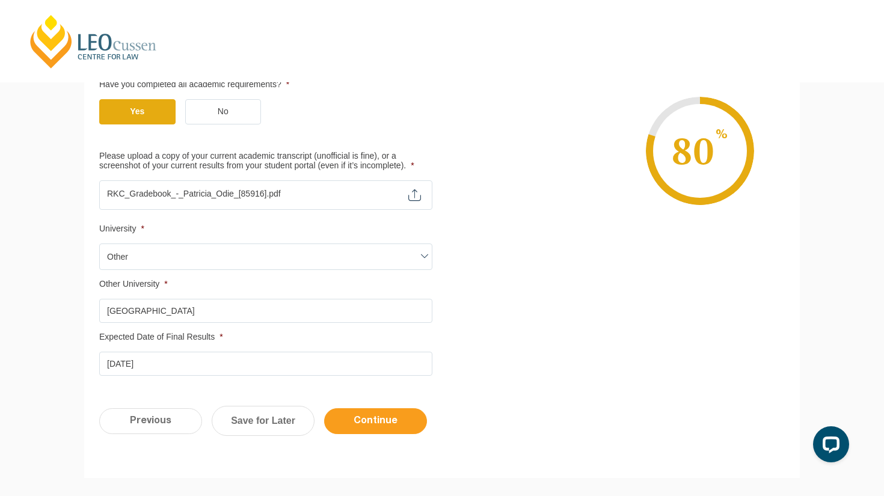
click at [366, 432] on input "Continue" at bounding box center [375, 421] width 103 height 26
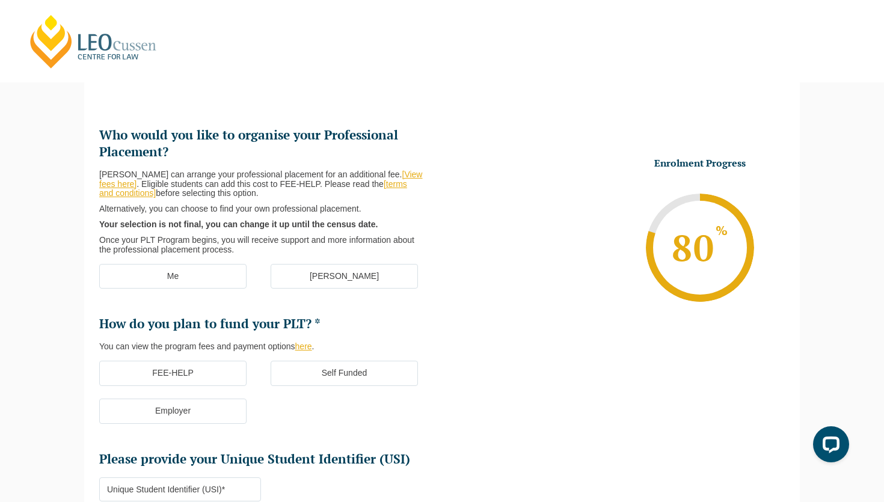
scroll to position [104, 0]
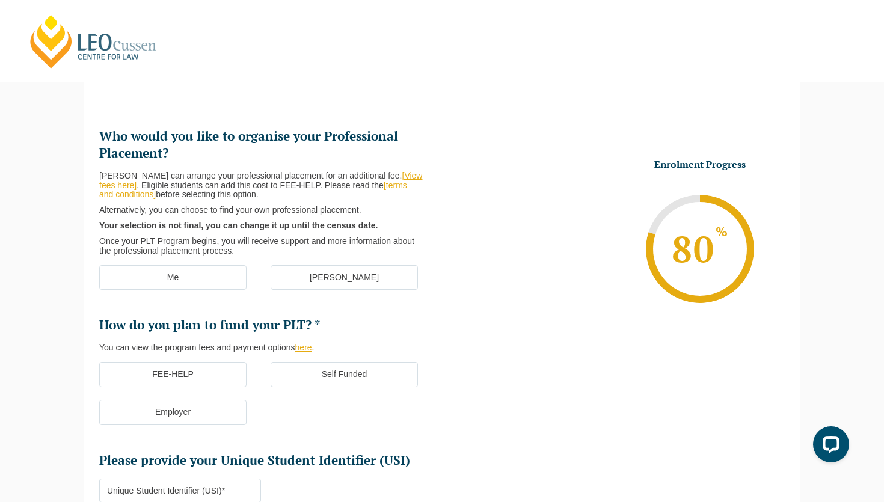
click at [168, 280] on label "Me" at bounding box center [172, 277] width 147 height 25
click at [0, 0] on input "Me" at bounding box center [0, 0] width 0 height 0
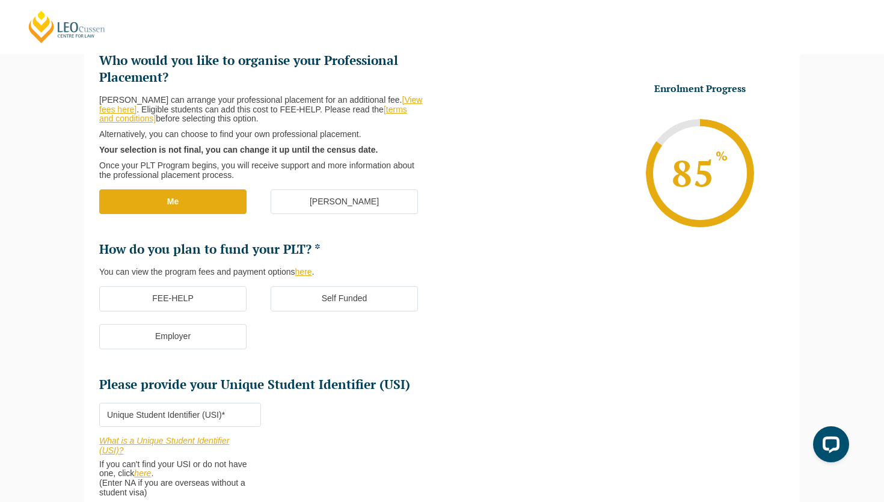
scroll to position [0, 0]
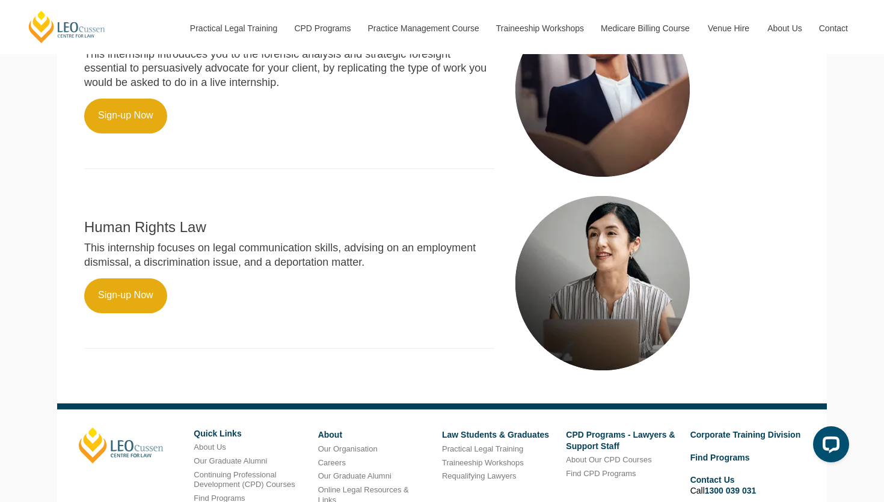
scroll to position [726, 0]
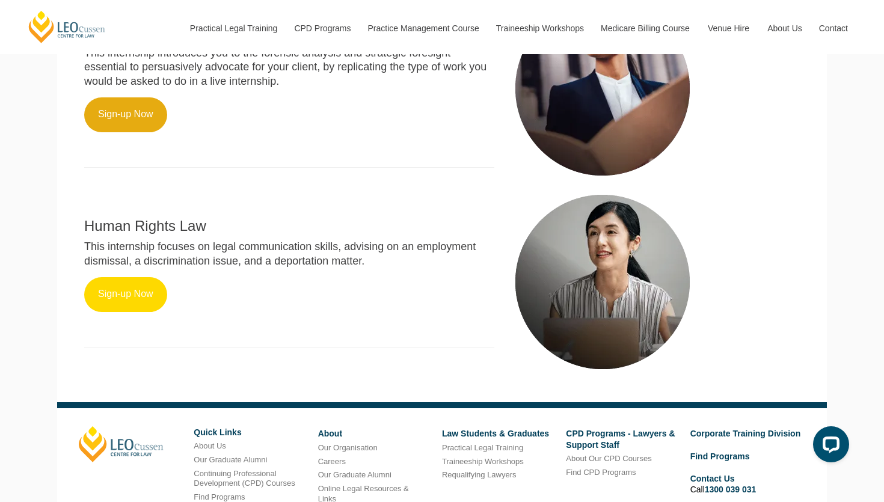
click at [118, 277] on link "Sign-up Now" at bounding box center [125, 294] width 83 height 35
